Goal: Register for event/course

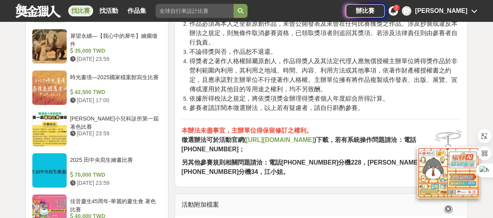
scroll to position [1234, 0]
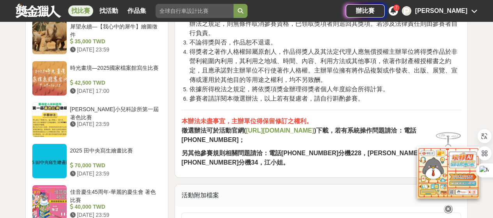
click at [284, 134] on strong "https://ppt.cc/fEzkSx" at bounding box center [280, 130] width 68 height 7
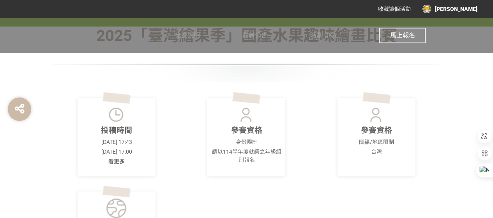
scroll to position [195, 0]
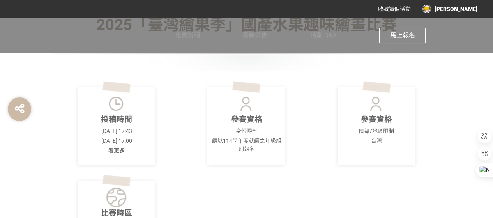
click at [119, 150] on span "看更多" at bounding box center [116, 150] width 16 height 6
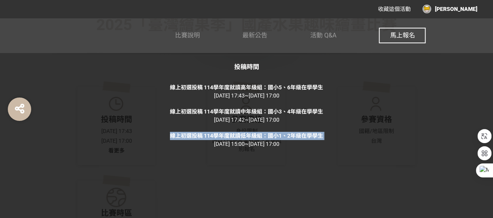
click at [129, 141] on div "投稿時間 線上初選投稿 114學年度就讀高年級組：國小5、6年級在學學生 2025-06-26 17:43 ~ 2025-09-12 17:00 線上初選投稿…" at bounding box center [246, 109] width 493 height 218
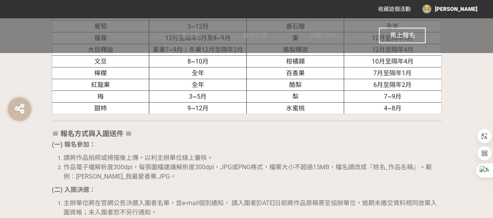
scroll to position [909, 0]
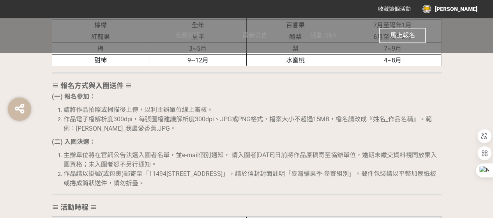
drag, startPoint x: 65, startPoint y: 154, endPoint x: 262, endPoint y: 183, distance: 199.4
click at [262, 183] on ol "主辦單位將在官網公告決選入圍者名單，並e-mail個別通知， 請入圍者114年10月5日前將作品原稿寄至協辦單位，逾期未繳交資料視同放棄入圍資格；未入圍者恕不…" at bounding box center [247, 168] width 390 height 37
click at [207, 182] on li "作品請以掛號(或包裹)郵寄至「11494台北市內湖區民權東路六段11巷37號3樓」，請於信封封面註明「臺灣繪果季-參賽組別」。郵件包裝請以平整加厚紙板或捲成筒…" at bounding box center [253, 178] width 378 height 19
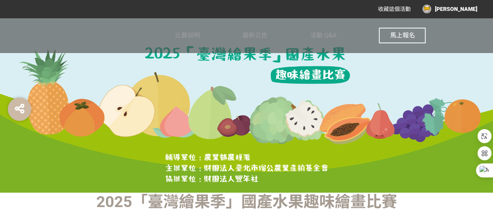
scroll to position [0, 0]
